Goal: Browse casually: Explore the website without a specific task or goal

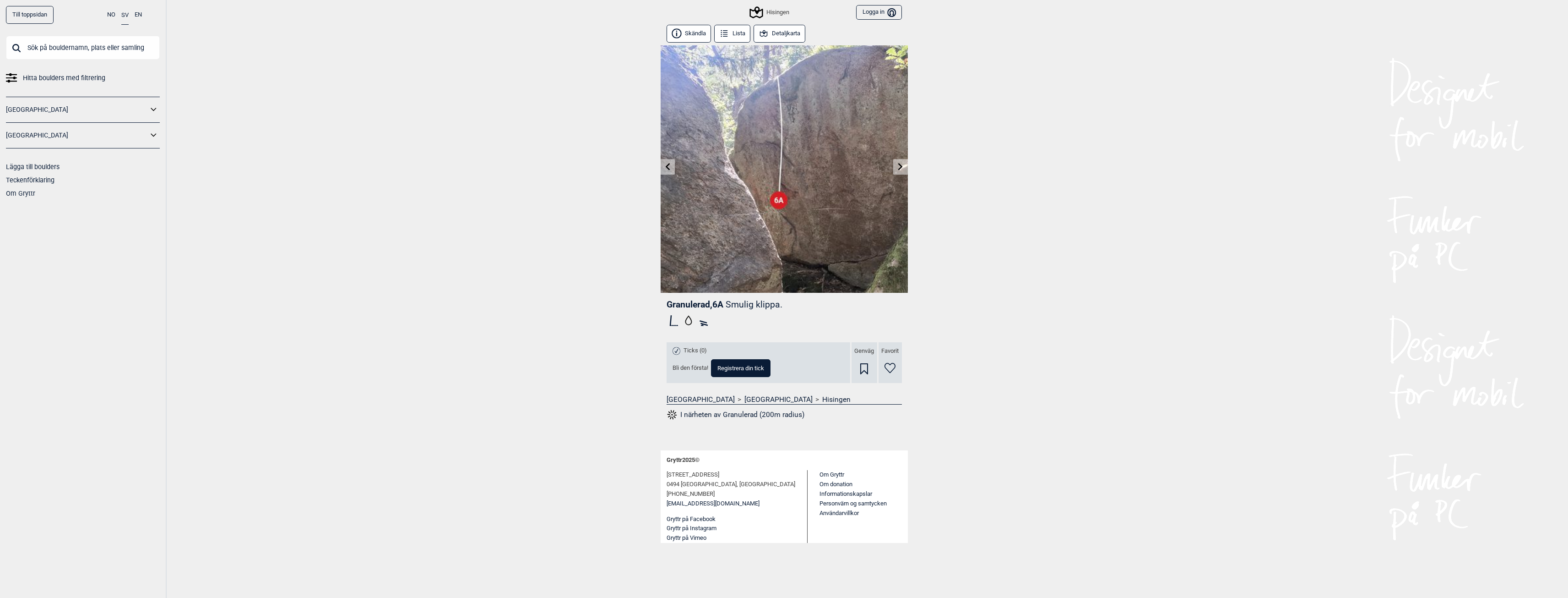
click at [898, 167] on icon at bounding box center [900, 166] width 7 height 7
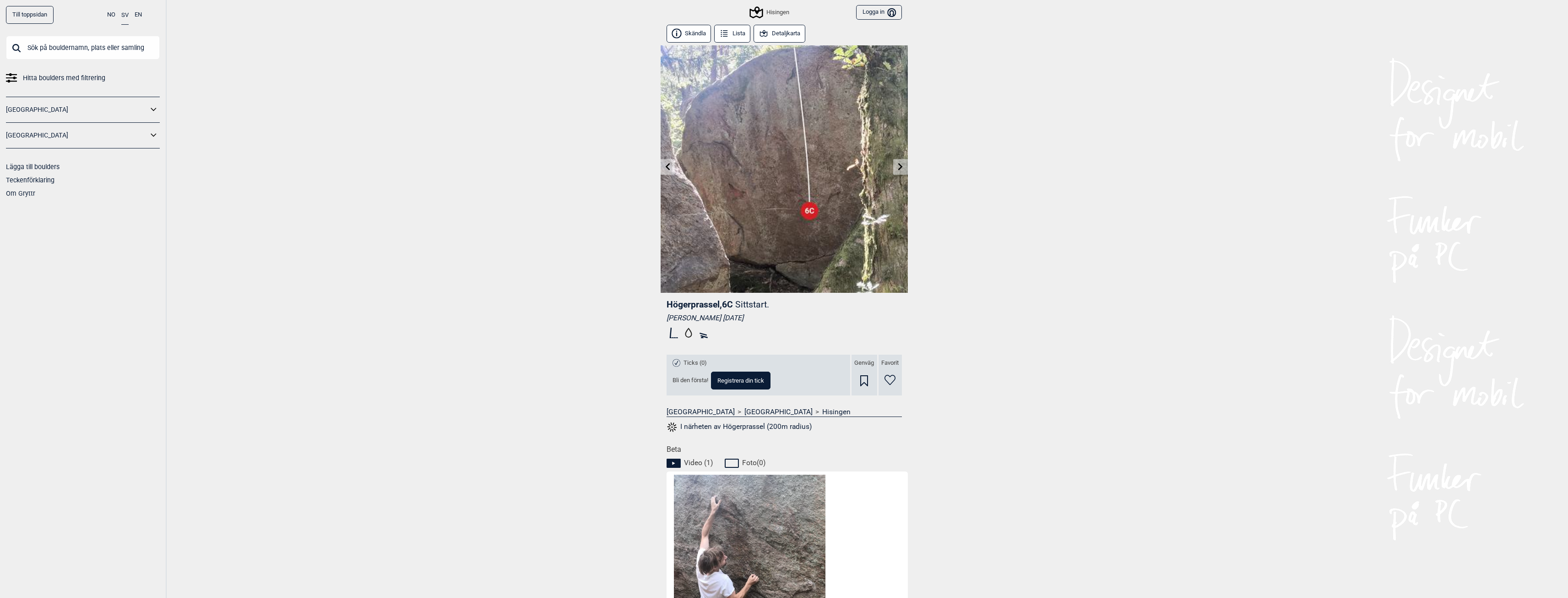
click at [900, 166] on icon at bounding box center [901, 166] width 5 height 7
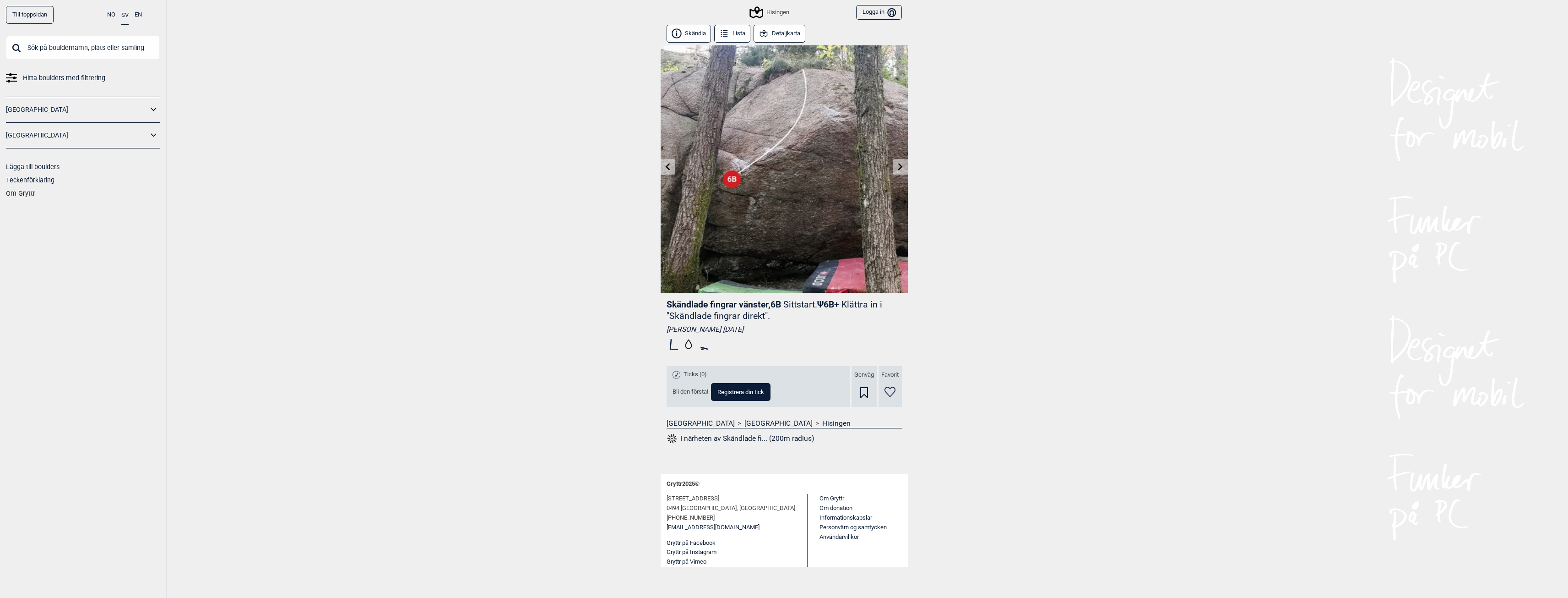
click at [898, 164] on icon at bounding box center [900, 166] width 7 height 7
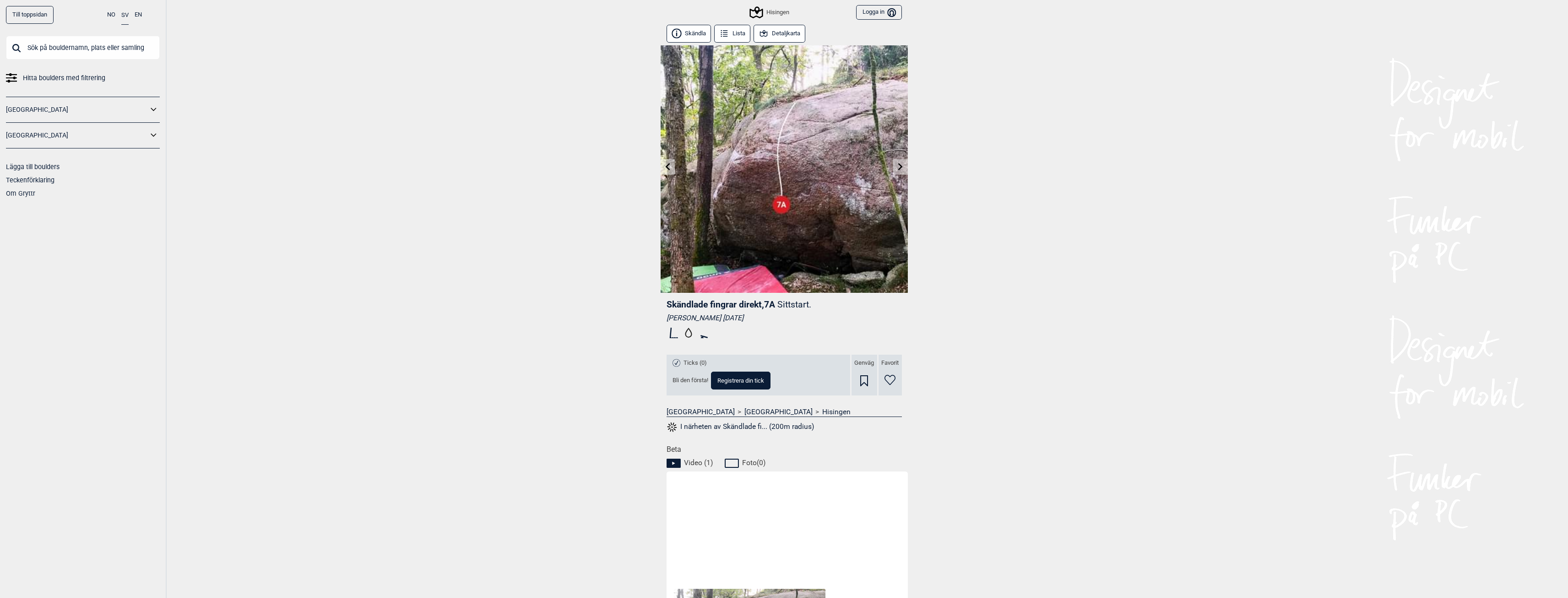
click at [898, 169] on icon at bounding box center [900, 166] width 7 height 7
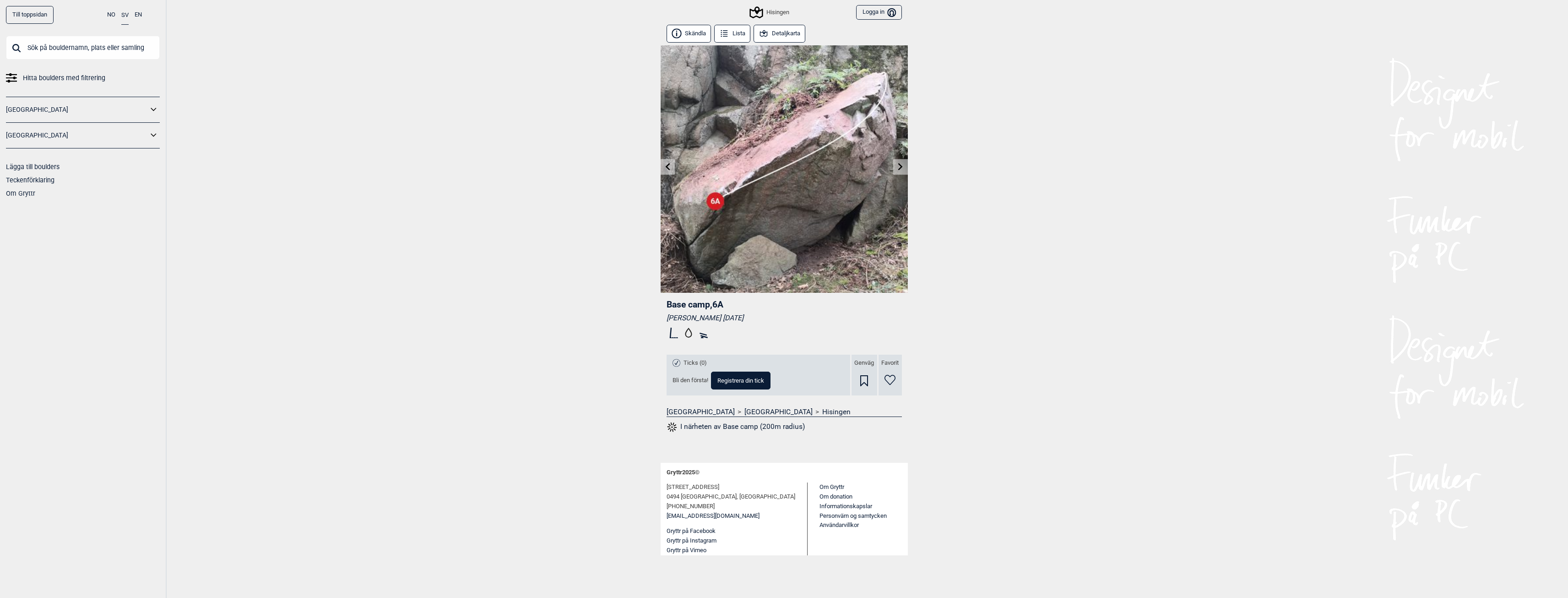
click at [898, 167] on icon at bounding box center [900, 166] width 7 height 7
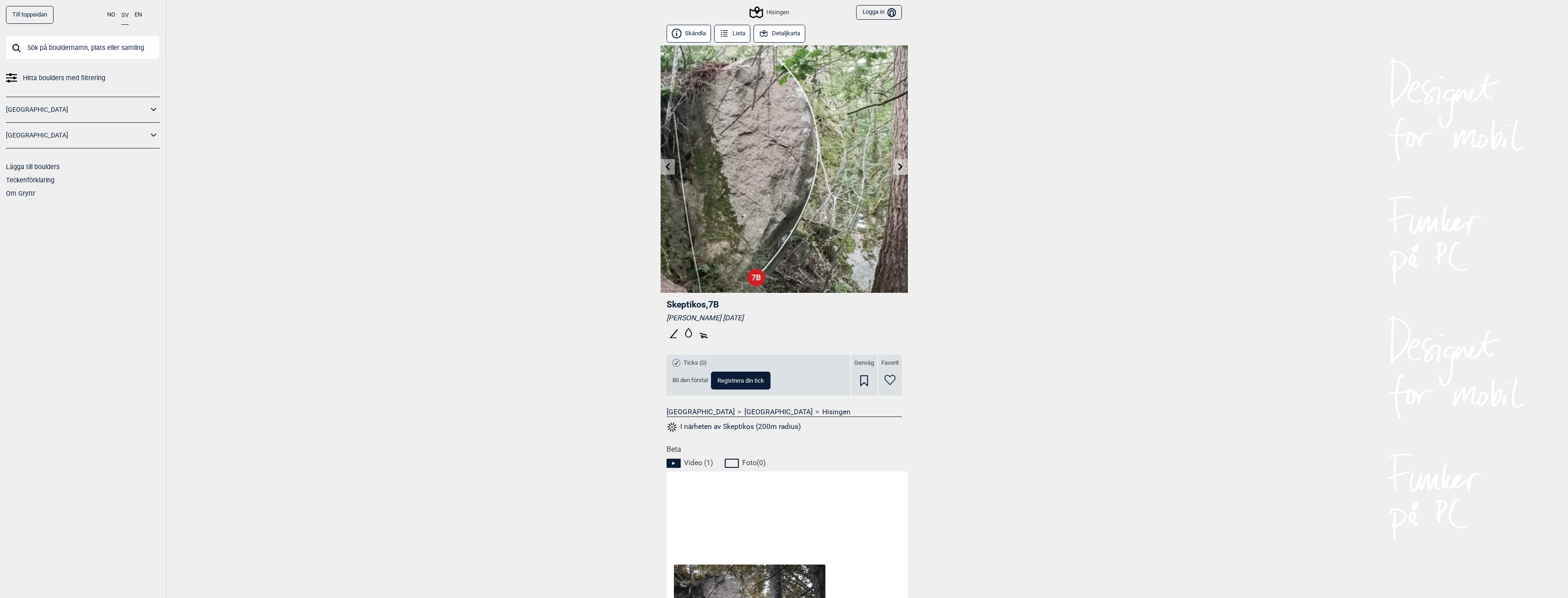
click at [898, 167] on icon at bounding box center [900, 166] width 7 height 7
